Goal: Information Seeking & Learning: Check status

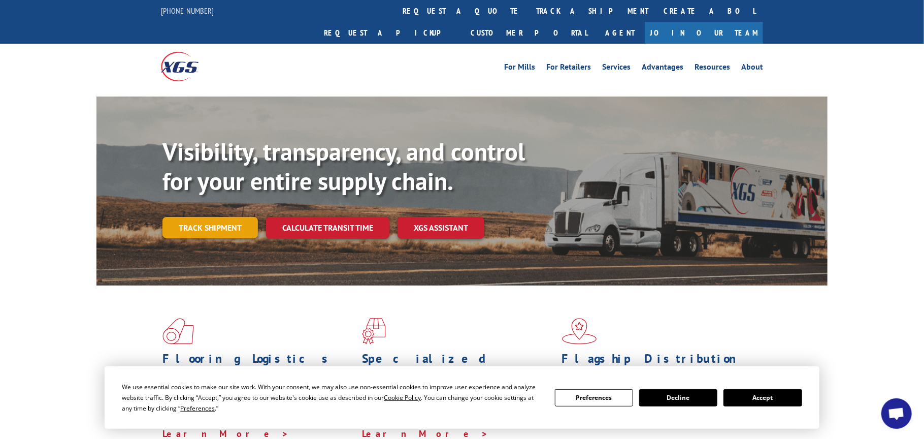
click at [236, 217] on link "Track shipment" at bounding box center [210, 227] width 95 height 21
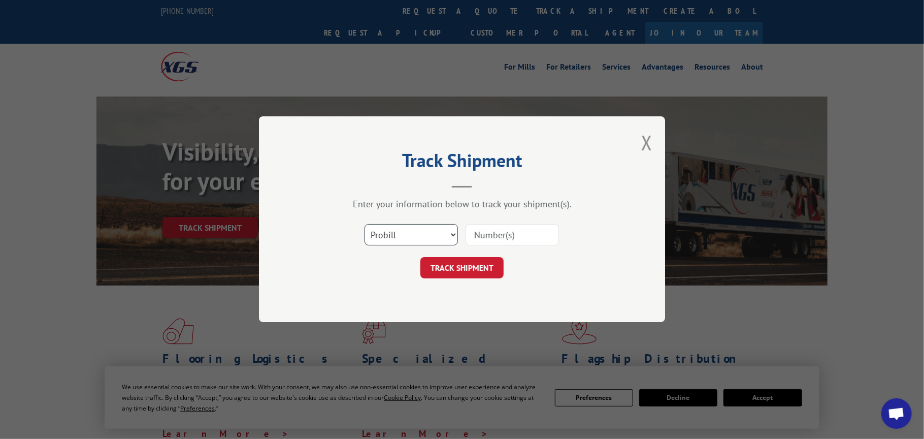
click at [423, 236] on select "Select category... Probill BOL PO" at bounding box center [411, 234] width 93 height 21
select select "bol"
click at [365, 224] on select "Select category... Probill BOL PO" at bounding box center [411, 234] width 93 height 21
click at [503, 235] on input at bounding box center [512, 234] width 93 height 21
paste input "17207631"
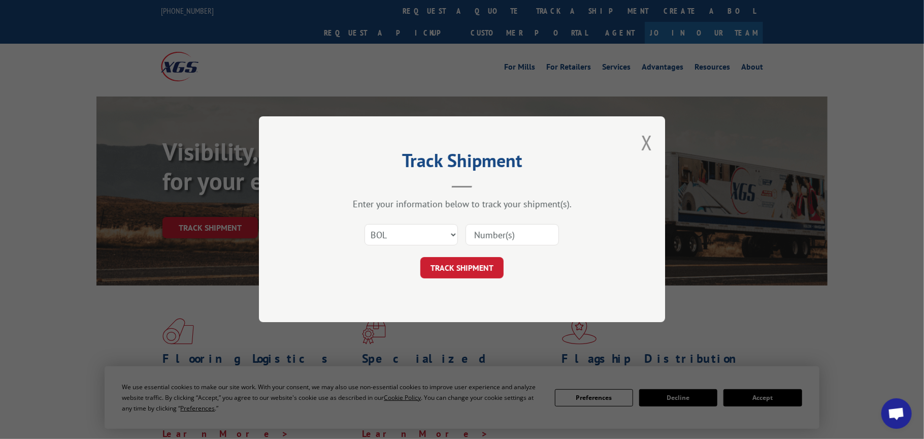
type input "17207631"
click button "TRACK SHIPMENT" at bounding box center [461, 267] width 83 height 21
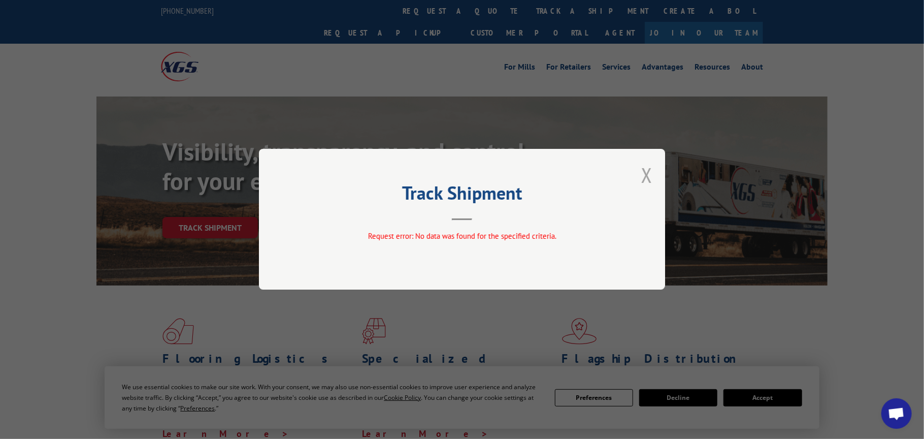
click at [641, 177] on button "Close modal" at bounding box center [646, 174] width 11 height 27
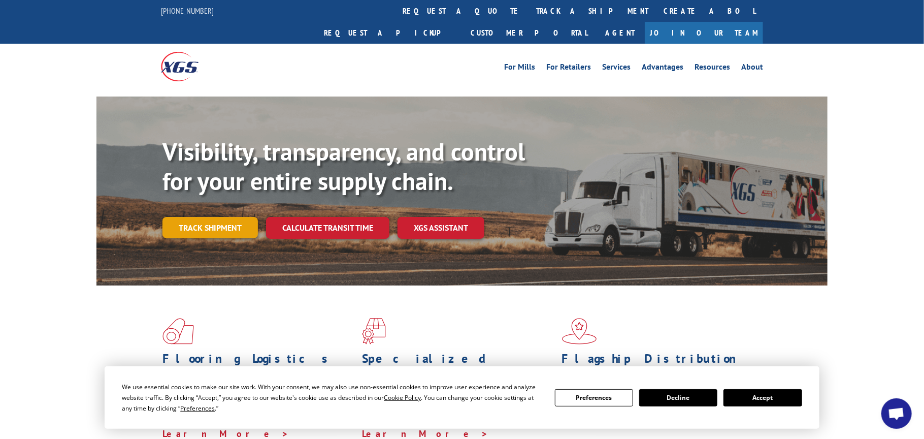
click at [213, 217] on link "Track shipment" at bounding box center [210, 227] width 95 height 21
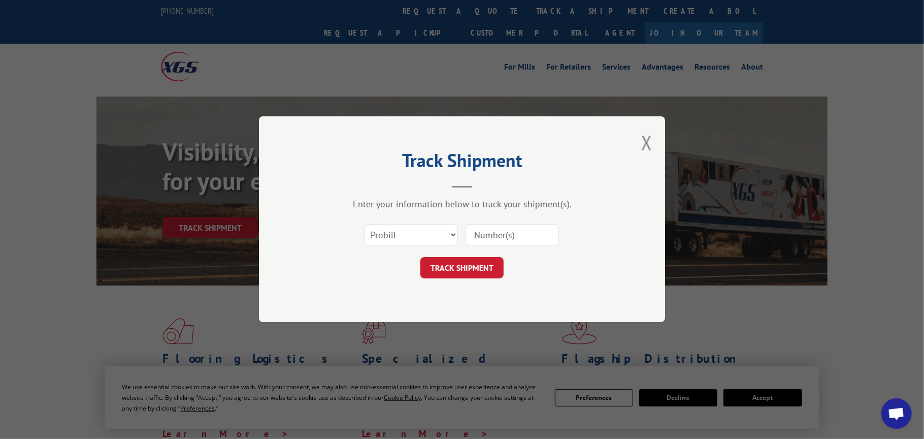
click at [504, 238] on input at bounding box center [512, 234] width 93 height 21
paste input "17207631"
type input "17207631"
click at [456, 272] on button "TRACK SHIPMENT" at bounding box center [461, 267] width 83 height 21
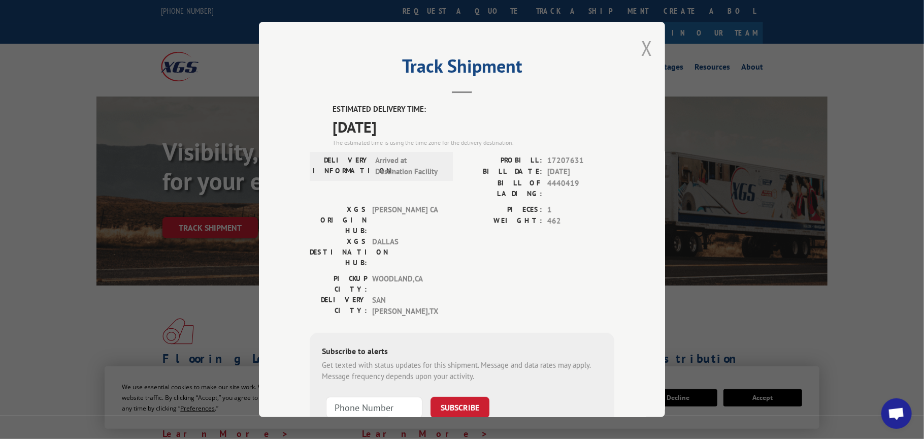
click at [641, 44] on button "Close modal" at bounding box center [646, 48] width 11 height 27
